Goal: Contribute content: Add original content to the website for others to see

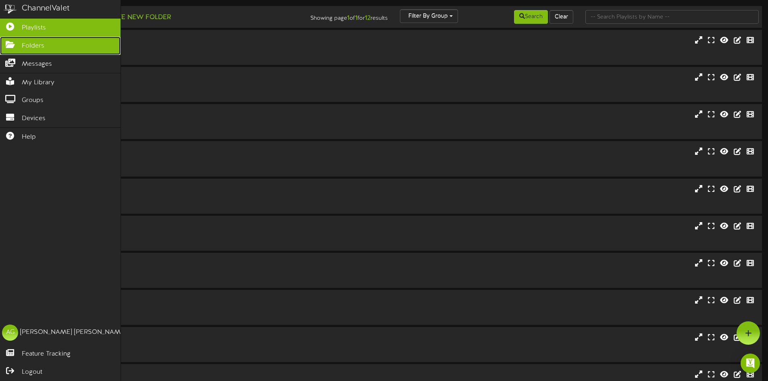
click at [9, 46] on icon at bounding box center [10, 44] width 20 height 6
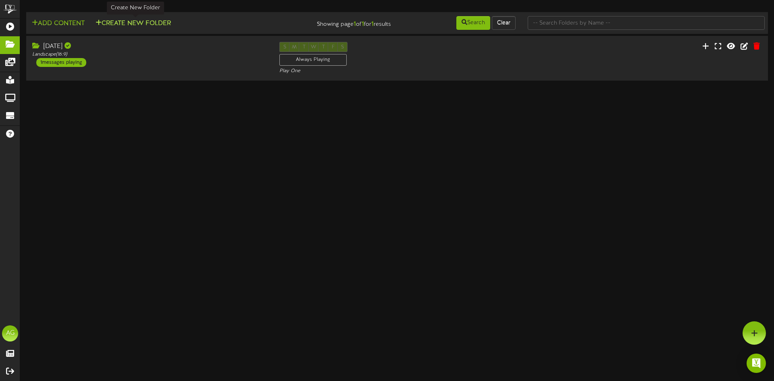
click at [105, 23] on button "Create New Folder" at bounding box center [133, 24] width 80 height 10
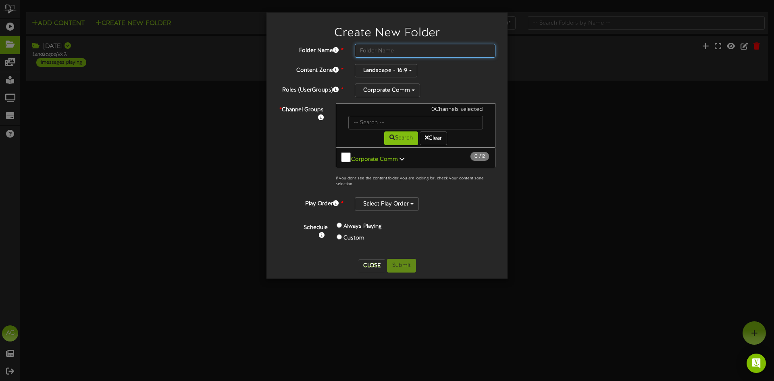
click at [405, 52] on input "text" at bounding box center [425, 51] width 141 height 14
type input "Aug 12 Update"
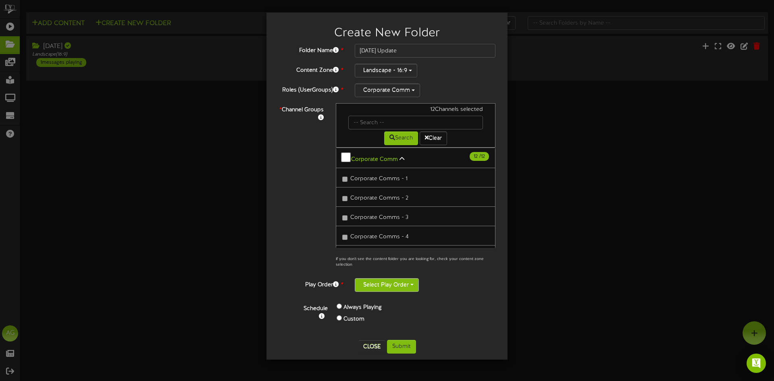
click at [388, 288] on button "Select Play Order" at bounding box center [387, 285] width 64 height 14
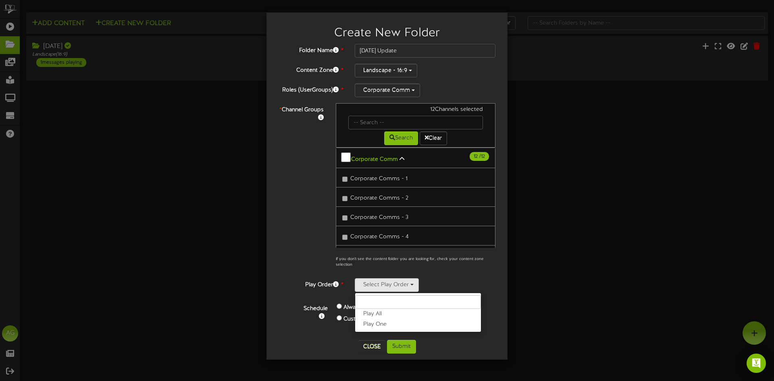
click at [397, 325] on label "Play One" at bounding box center [418, 324] width 126 height 10
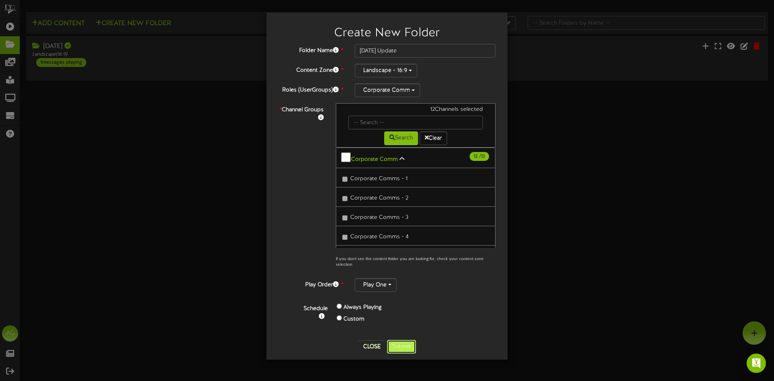
click at [408, 347] on button "Submit" at bounding box center [401, 347] width 29 height 14
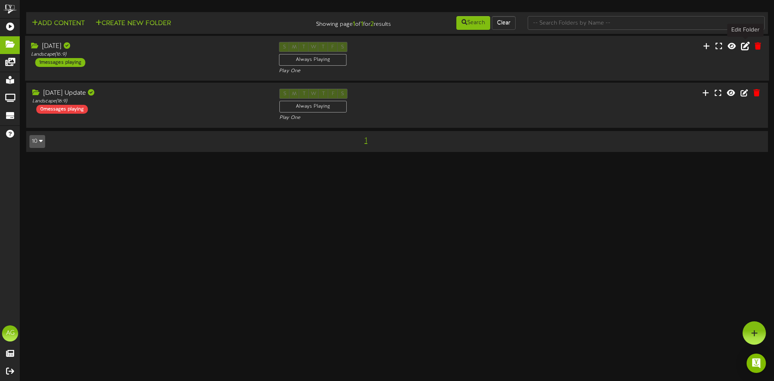
click at [743, 46] on icon at bounding box center [745, 46] width 9 height 9
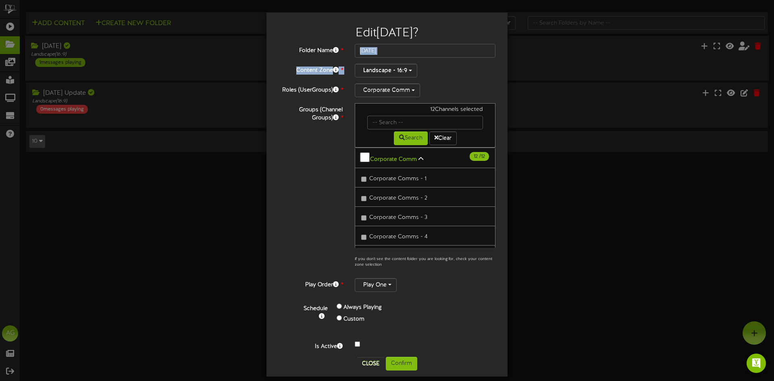
click at [545, 57] on div "Edit August 12 ? Folder Name * August 12 Content Zone * Landscape - 16:9 *" at bounding box center [387, 190] width 774 height 381
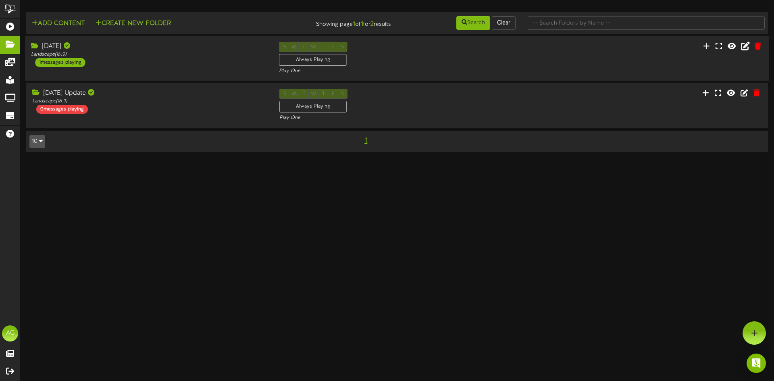
click at [486, 60] on div "S M T W T F S Always Playing Play One" at bounding box center [397, 58] width 248 height 33
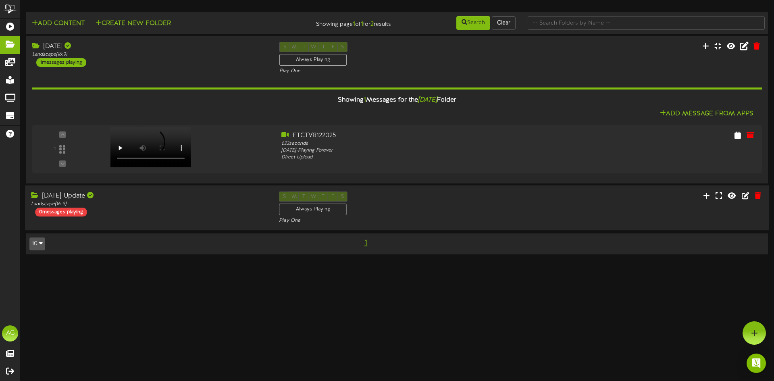
click at [505, 216] on div "S M T W T F S Always Playing Play One" at bounding box center [397, 207] width 248 height 33
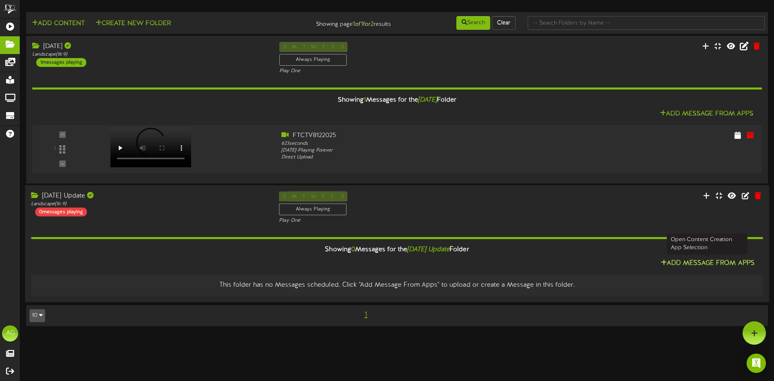
click at [686, 261] on button "Add Message From Apps" at bounding box center [707, 263] width 99 height 10
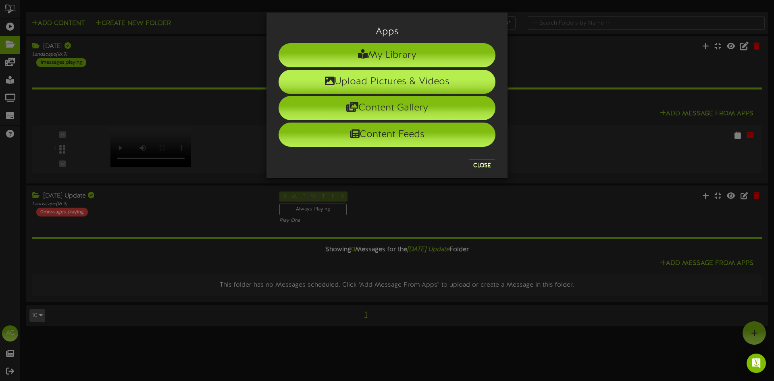
click at [343, 79] on li "Upload Pictures & Videos" at bounding box center [386, 82] width 217 height 24
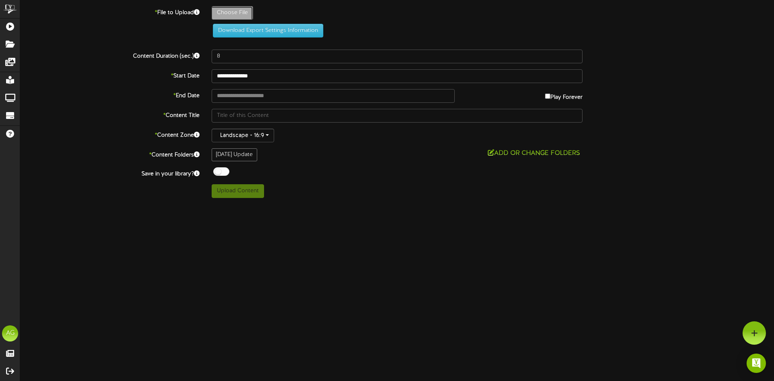
type input "**********"
type input "FTCTV8122025-Update"
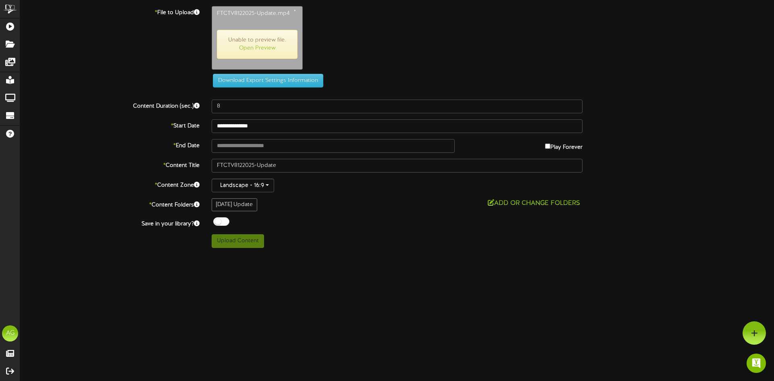
click at [365, 227] on div "Save in your library? Off On" at bounding box center [397, 222] width 766 height 11
click at [357, 226] on div "Off On" at bounding box center [397, 222] width 371 height 10
type input "633"
click at [247, 245] on button "Upload Content" at bounding box center [238, 240] width 52 height 14
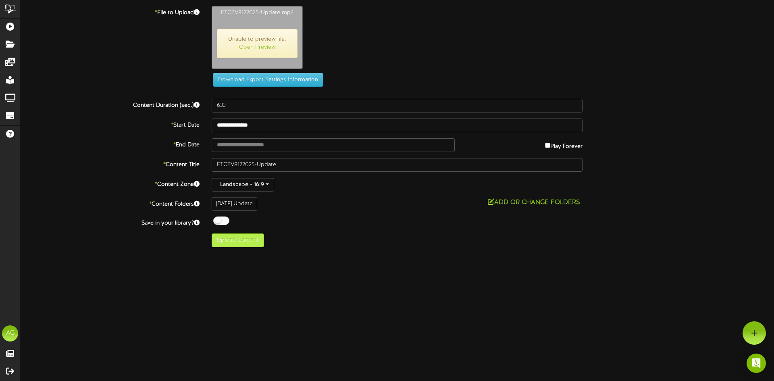
type input "**********"
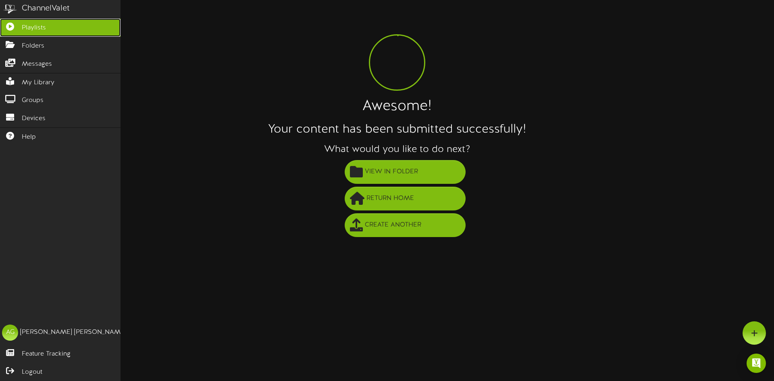
click at [12, 25] on icon at bounding box center [10, 26] width 20 height 6
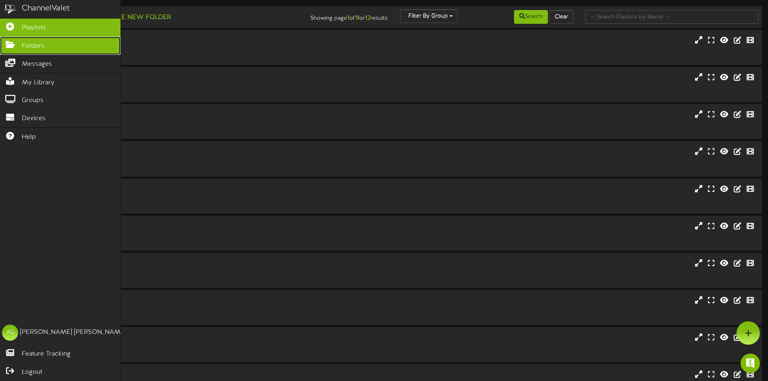
click at [35, 48] on span "Folders" at bounding box center [33, 46] width 23 height 9
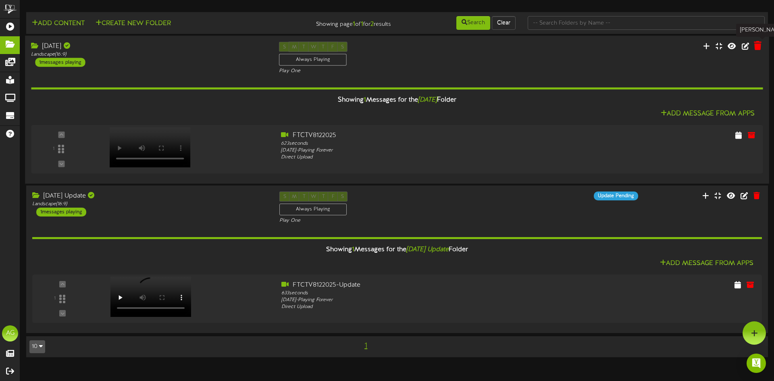
click at [759, 48] on icon at bounding box center [758, 45] width 8 height 9
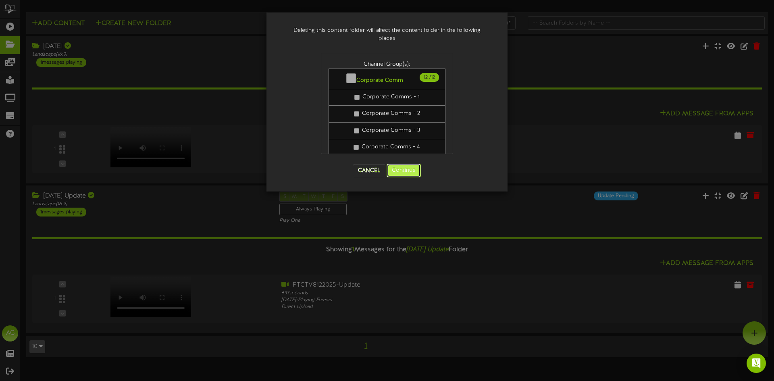
click at [395, 166] on button "Continue" at bounding box center [403, 171] width 34 height 14
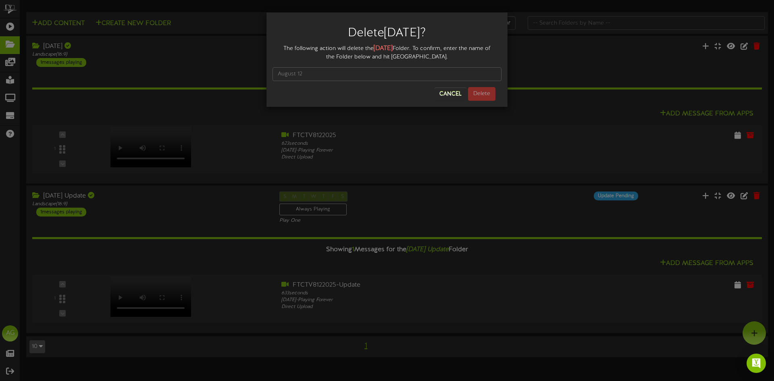
drag, startPoint x: 375, startPoint y: 49, endPoint x: 401, endPoint y: 47, distance: 26.6
click at [401, 47] on div "The following action will delete the August 12 Folder. To confirm, enter the na…" at bounding box center [386, 52] width 229 height 17
copy strong "August 12"
click at [342, 79] on input "text" at bounding box center [386, 74] width 229 height 14
paste input "August 12"
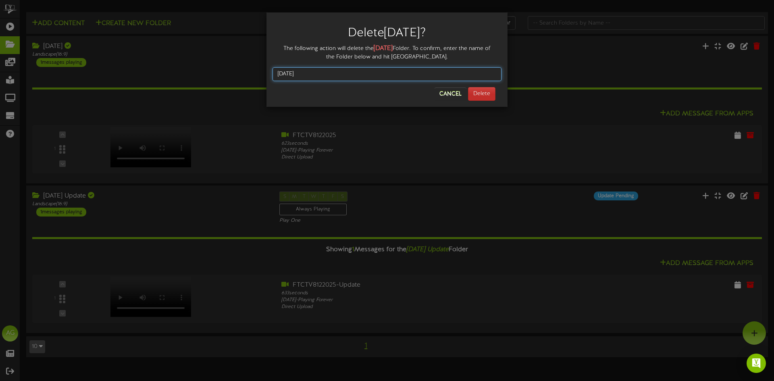
type input "August 12"
click at [474, 98] on button "Delete" at bounding box center [481, 94] width 27 height 14
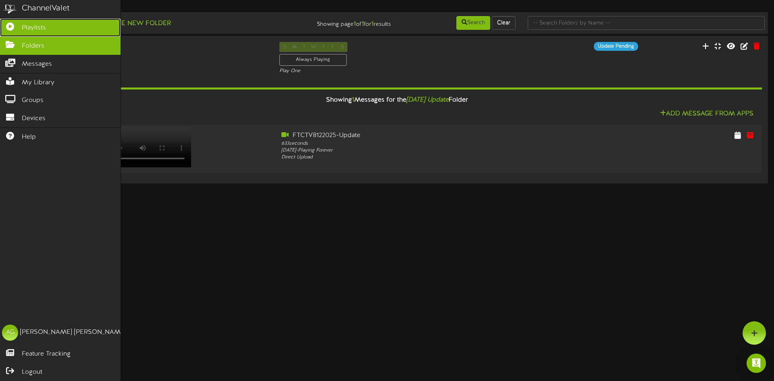
click at [10, 28] on icon at bounding box center [10, 26] width 20 height 6
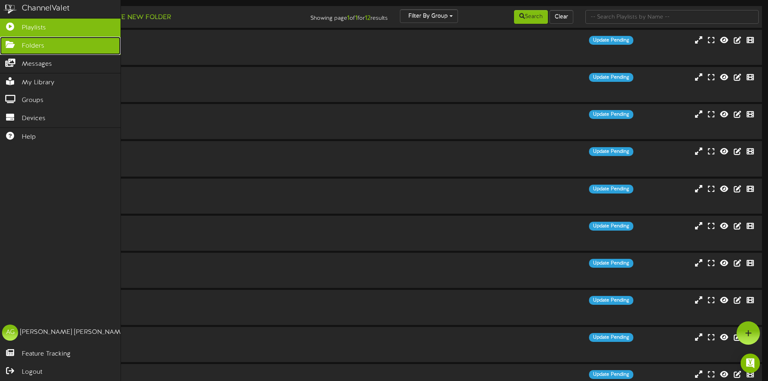
click at [4, 41] on icon at bounding box center [10, 44] width 20 height 6
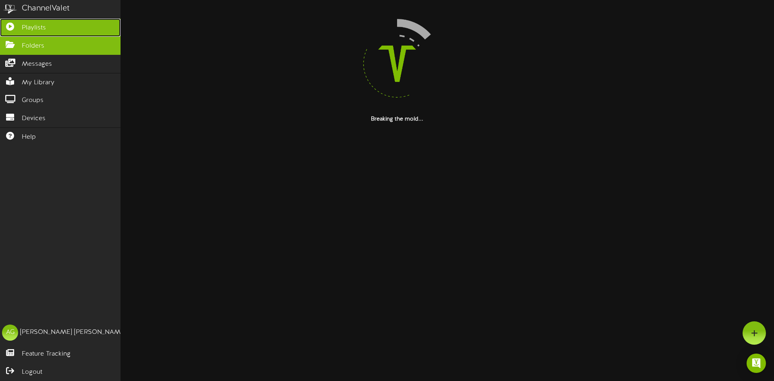
click at [9, 29] on icon at bounding box center [10, 26] width 20 height 6
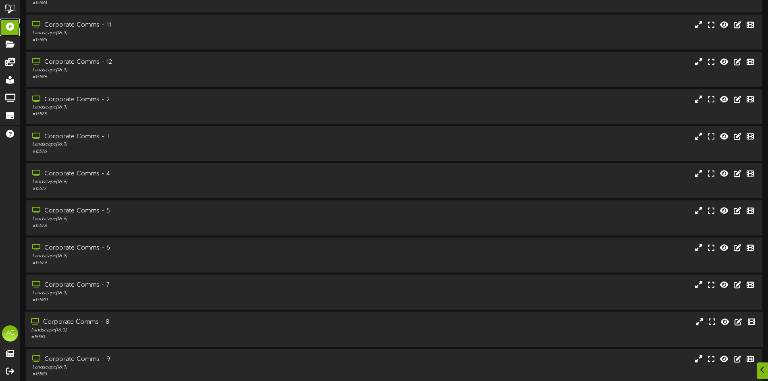
scroll to position [125, 0]
